Goal: Ask a question: Seek information or help from site administrators or community

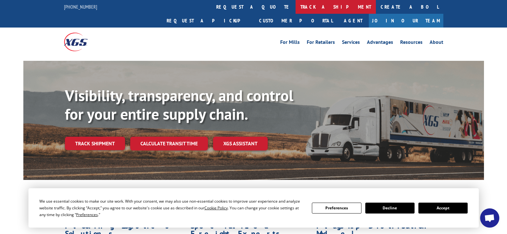
click at [296, 10] on link "track a shipment" at bounding box center [336, 7] width 80 height 14
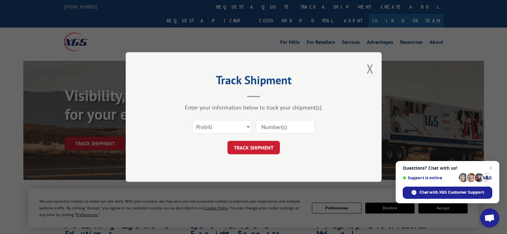
click at [279, 129] on input at bounding box center [285, 126] width 59 height 13
paste input "17674190"
type input "17674190"
click at [270, 146] on button "TRACK SHIPMENT" at bounding box center [253, 147] width 52 height 13
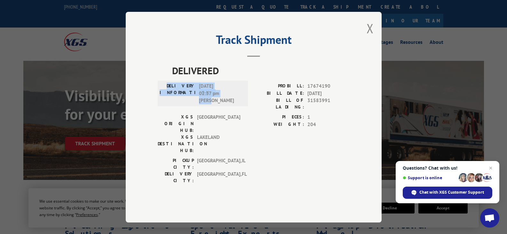
drag, startPoint x: 177, startPoint y: 93, endPoint x: 225, endPoint y: 111, distance: 51.0
click at [225, 104] on div "DELIVERY INFORMATION: [DATE] 02:37 pm [PERSON_NAME]" at bounding box center [203, 94] width 86 height 22
copy div "DELIVERY INFORMATION: [DATE] 02:37 pm [PERSON_NAME]"
click at [436, 192] on span "Chat with XGS Customer Support" at bounding box center [451, 192] width 65 height 6
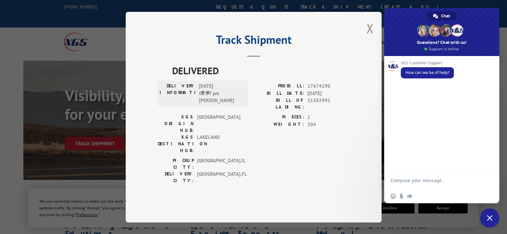
click at [414, 179] on textarea "Compose your message..." at bounding box center [434, 183] width 88 height 12
type textarea "p"
paste textarea "17674190"
type textarea "Hi, please provide pOD 17674190"
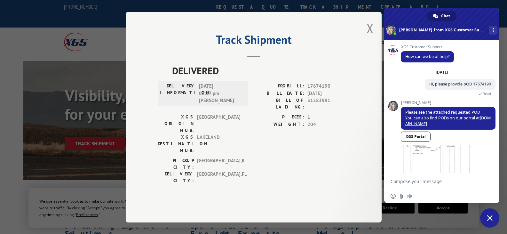
scroll to position [18, 0]
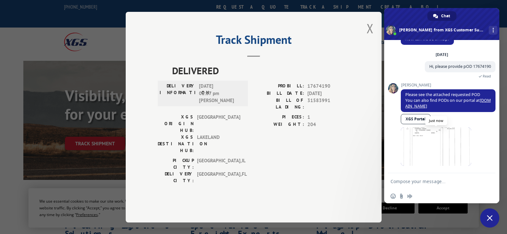
click at [446, 144] on span at bounding box center [436, 146] width 70 height 38
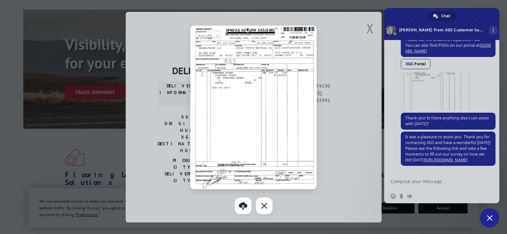
scroll to position [192, 0]
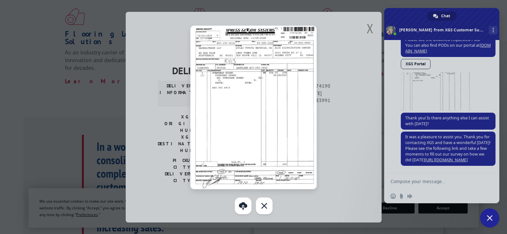
click at [420, 178] on div at bounding box center [253, 117] width 507 height 234
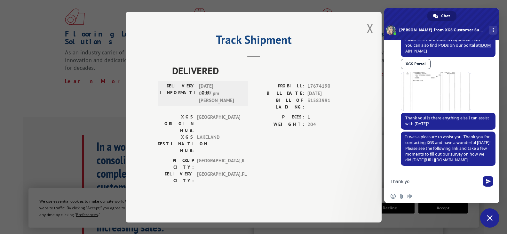
type textarea "Thank you"
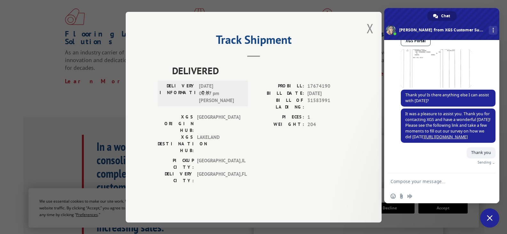
scroll to position [94, 0]
